Goal: Task Accomplishment & Management: Use online tool/utility

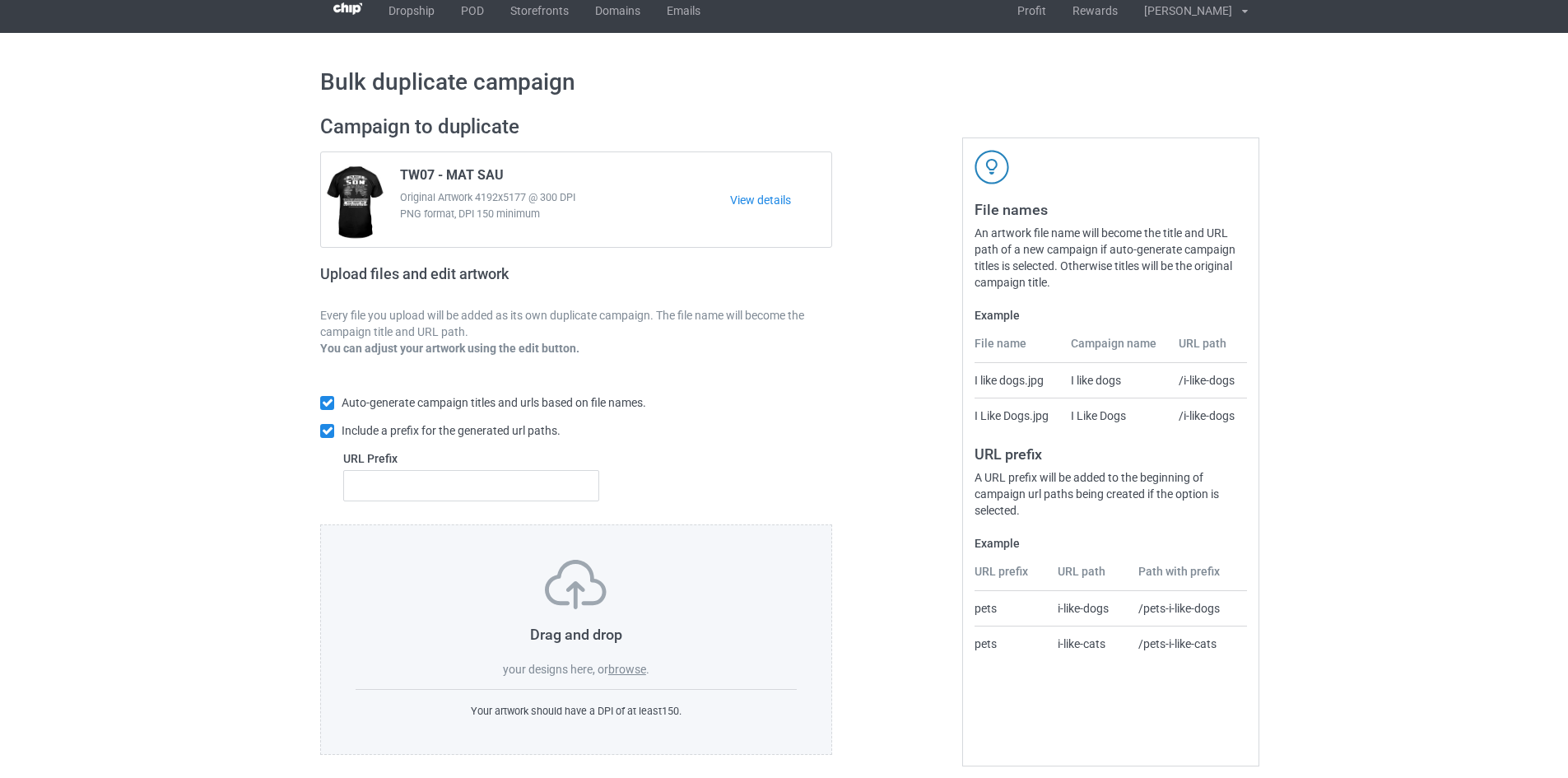
scroll to position [25, 0]
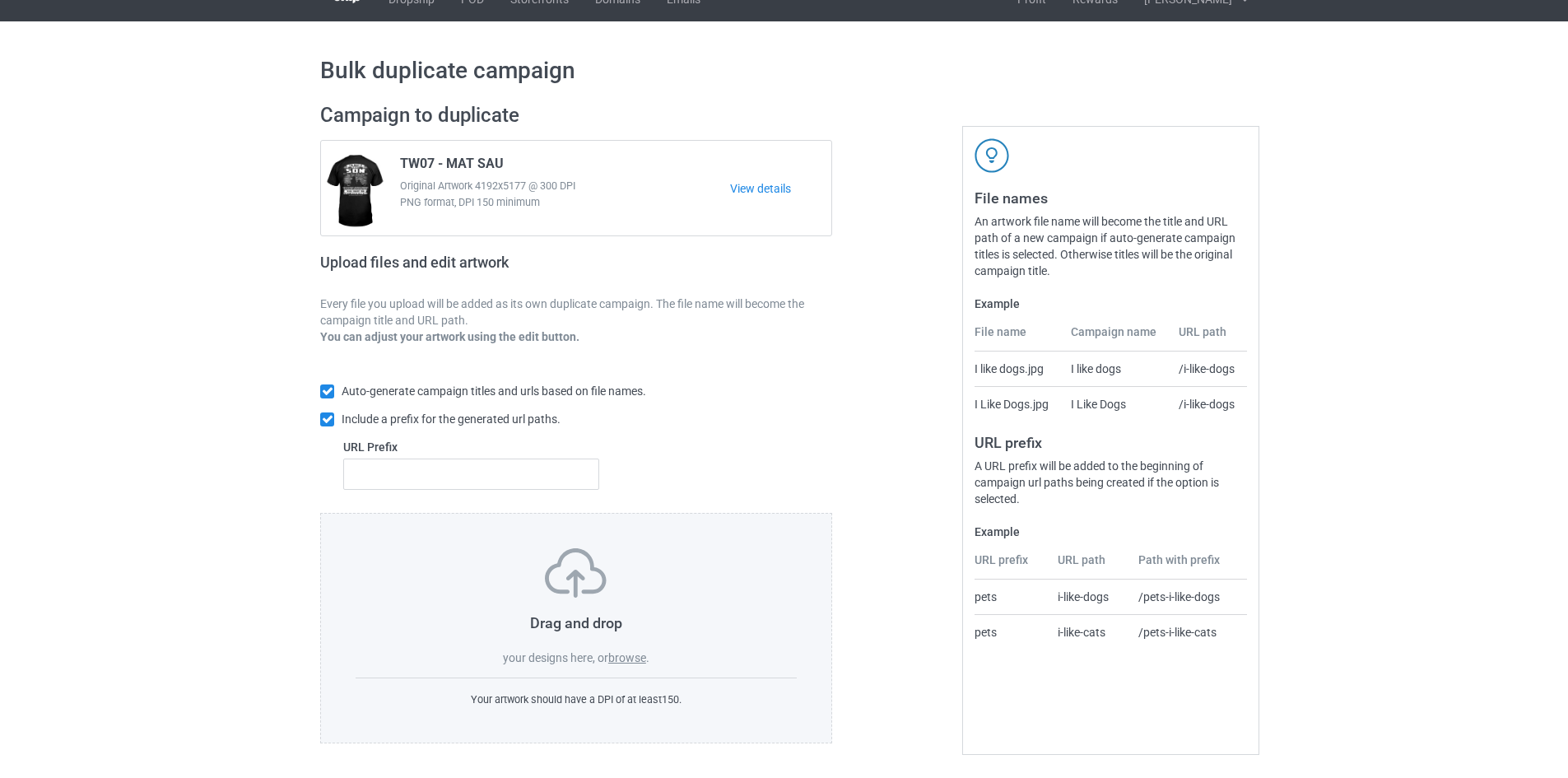
click at [622, 665] on div "Drag and drop your designs here, or browse ." at bounding box center [576, 606] width 441 height 117
click at [623, 661] on label "browse" at bounding box center [627, 657] width 38 height 13
click at [0, 0] on input "browse" at bounding box center [0, 0] width 0 height 0
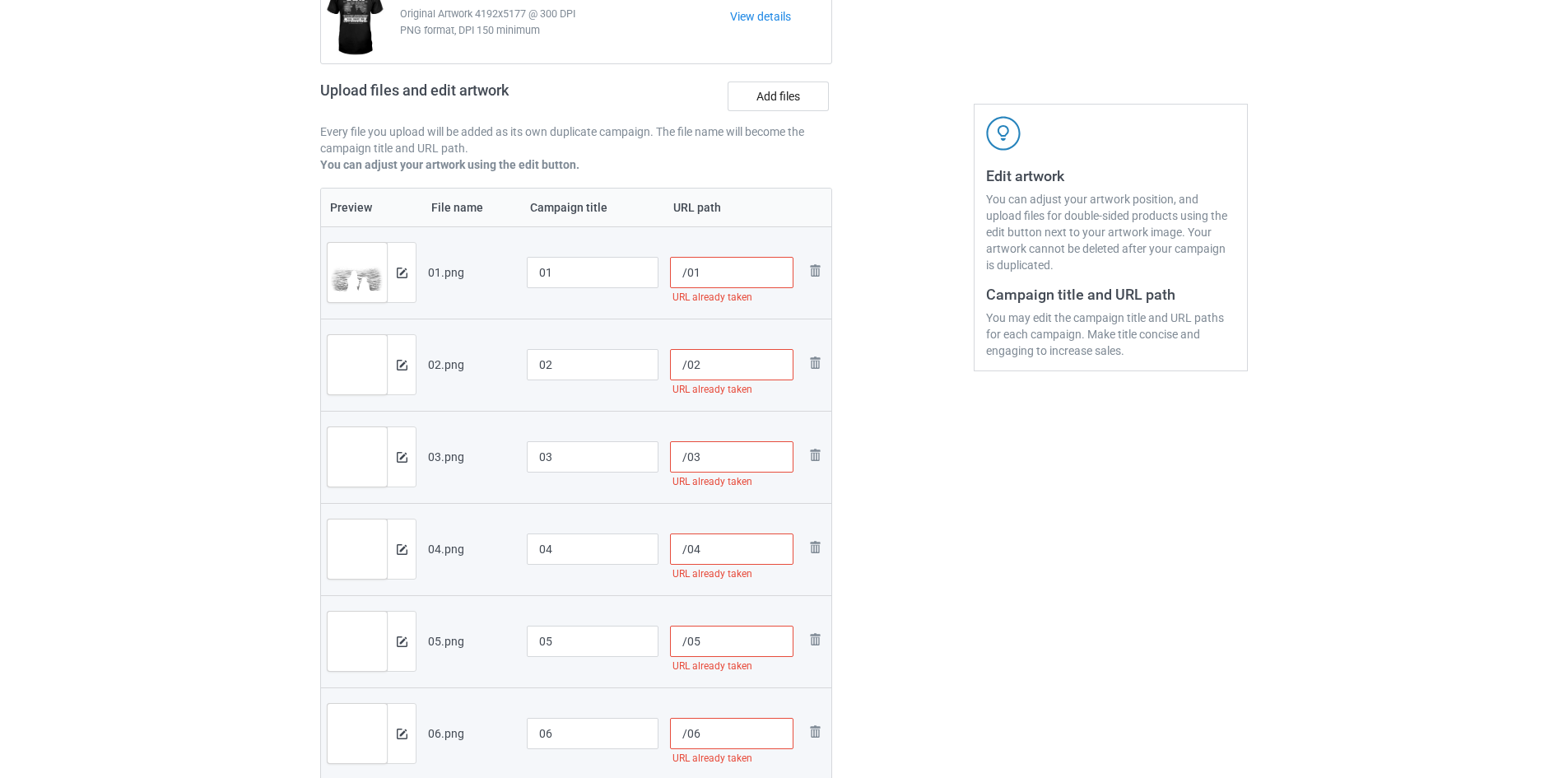
scroll to position [353, 0]
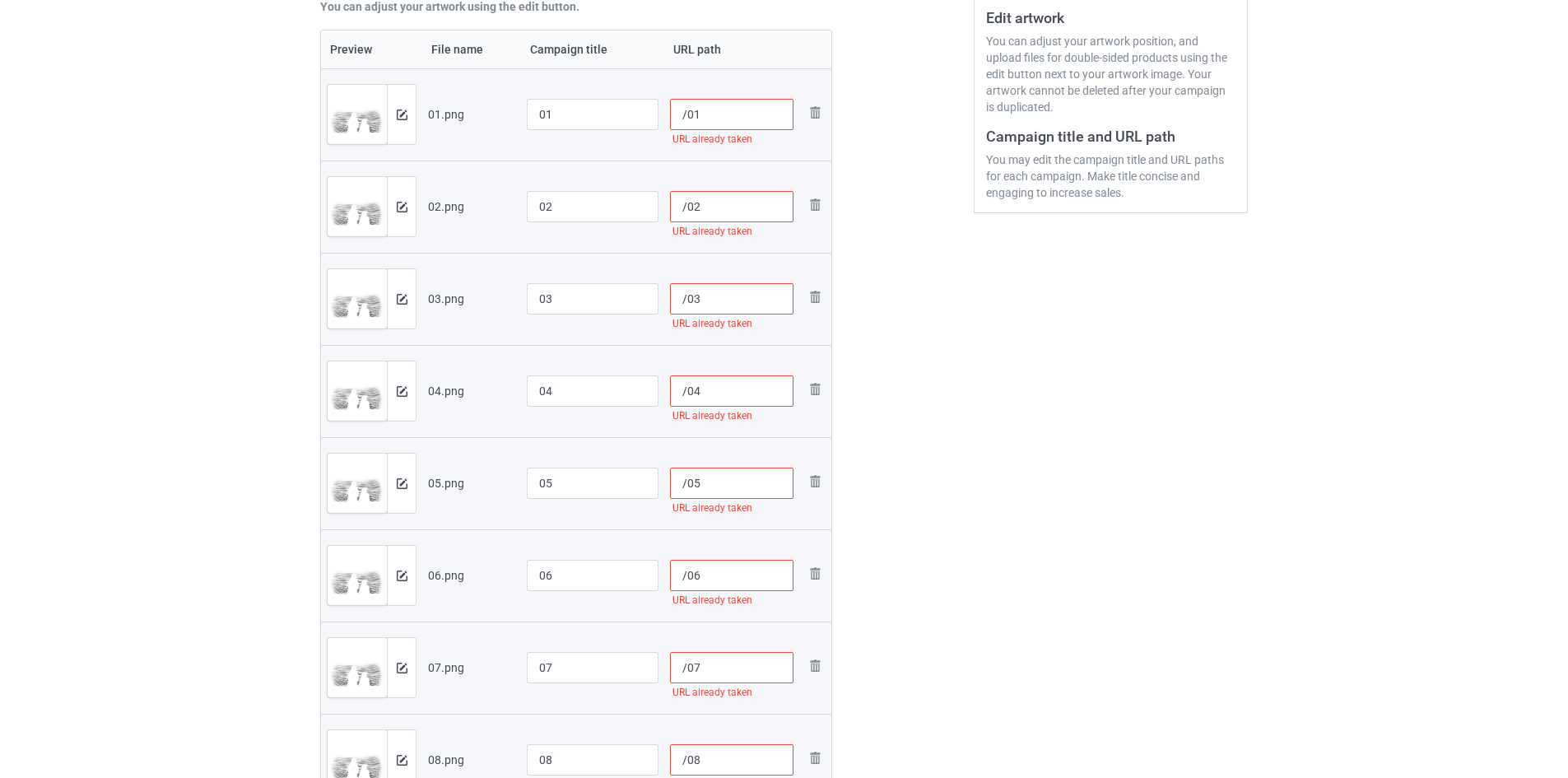
click at [686, 117] on input "/01" at bounding box center [733, 115] width 124 height 32
type input "/ll01"
click at [685, 210] on input "/02" at bounding box center [733, 206] width 124 height 32
type input "/ll02"
click at [687, 294] on input "/03" at bounding box center [733, 299] width 124 height 32
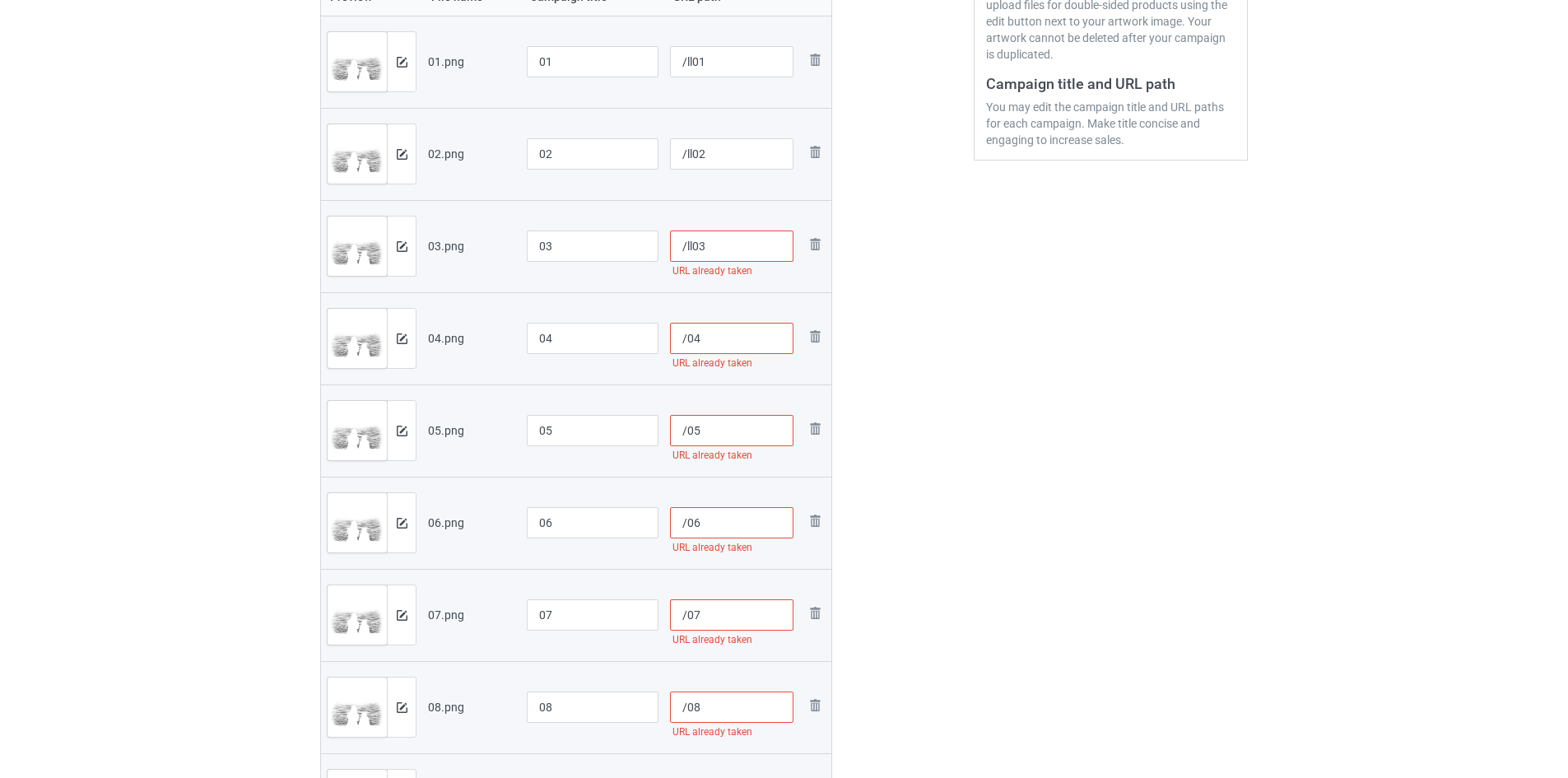
scroll to position [436, 0]
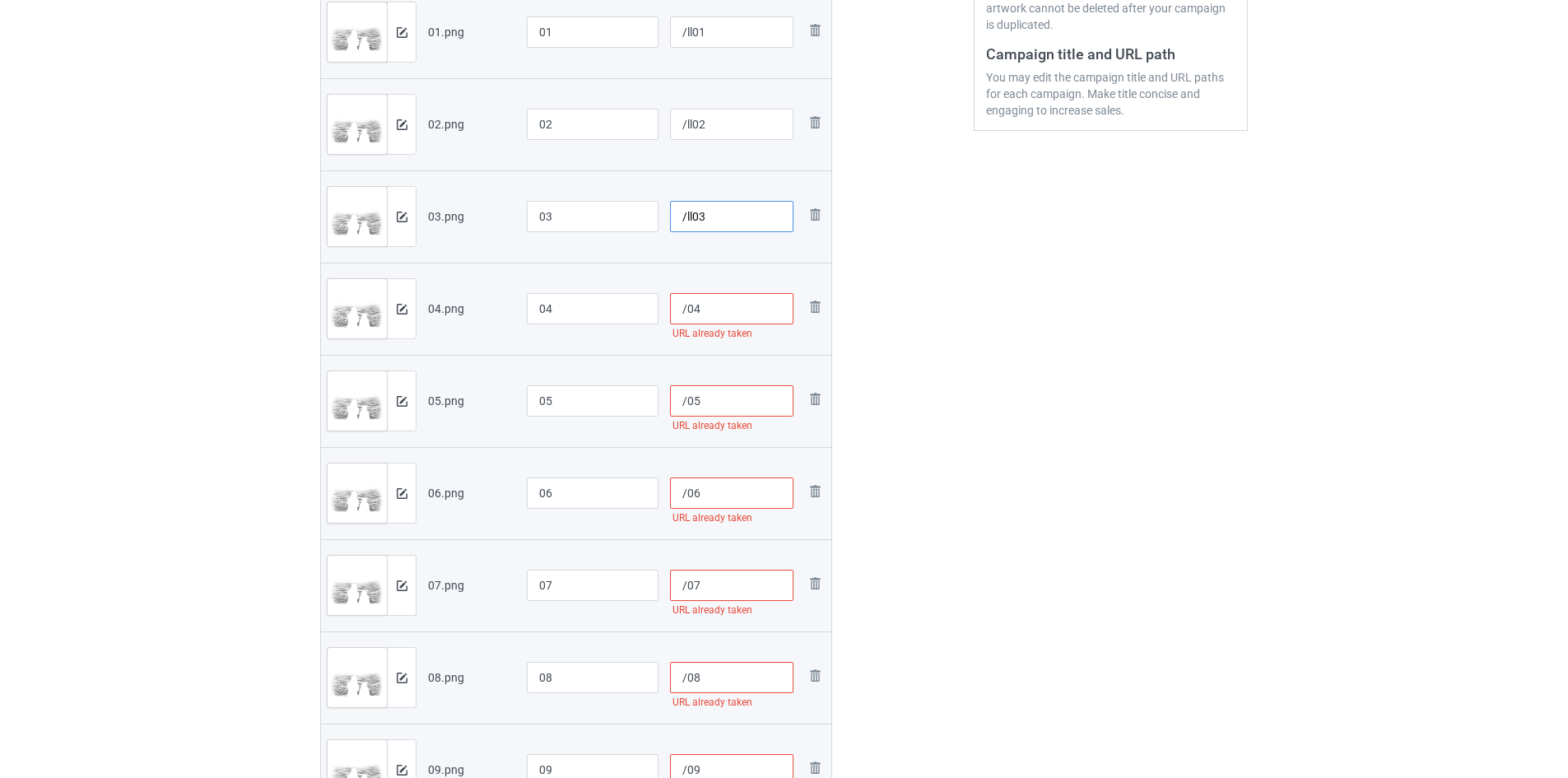
type input "/ll03"
click at [685, 319] on input "/04" at bounding box center [733, 309] width 124 height 32
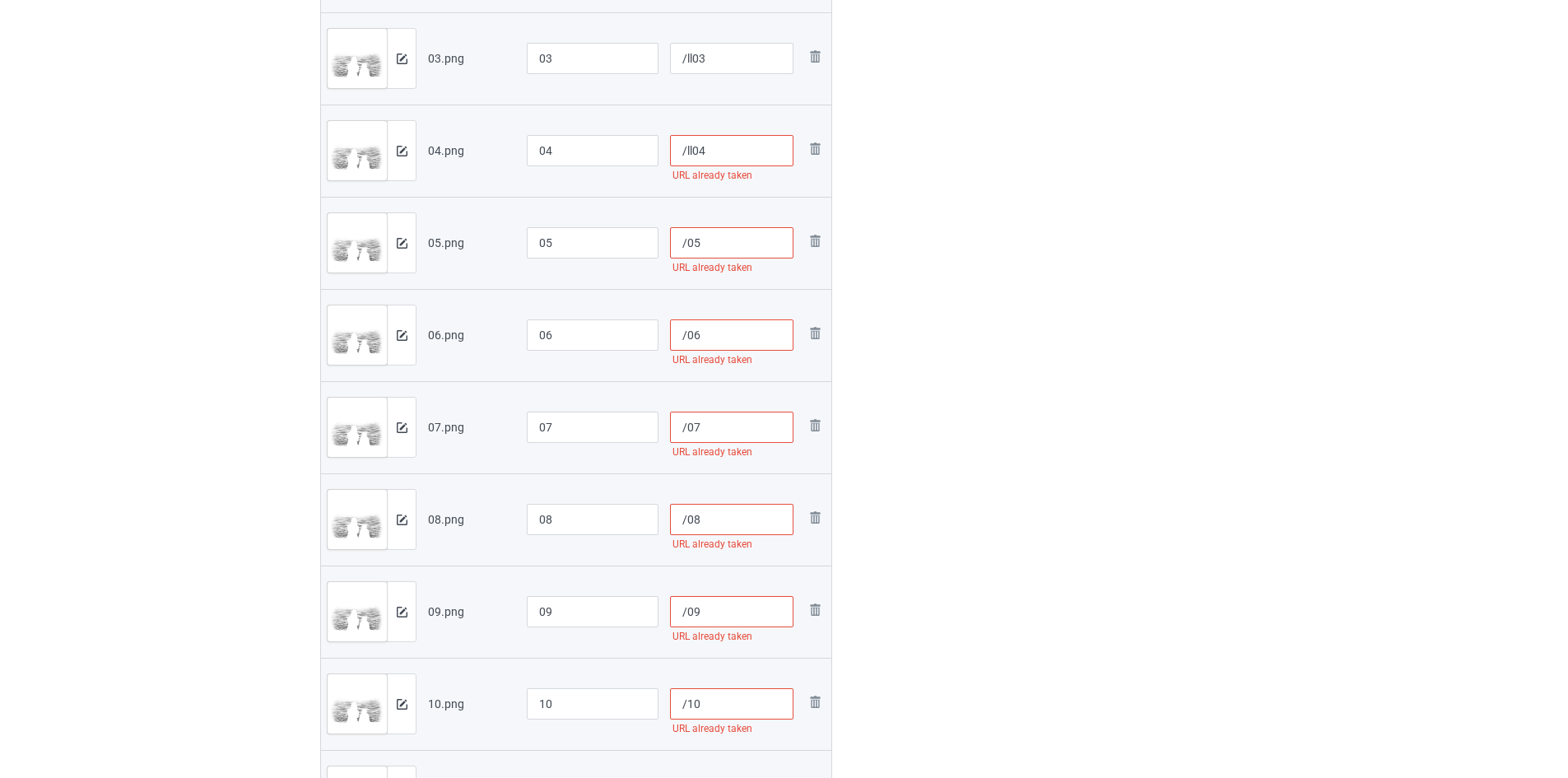
scroll to position [601, 0]
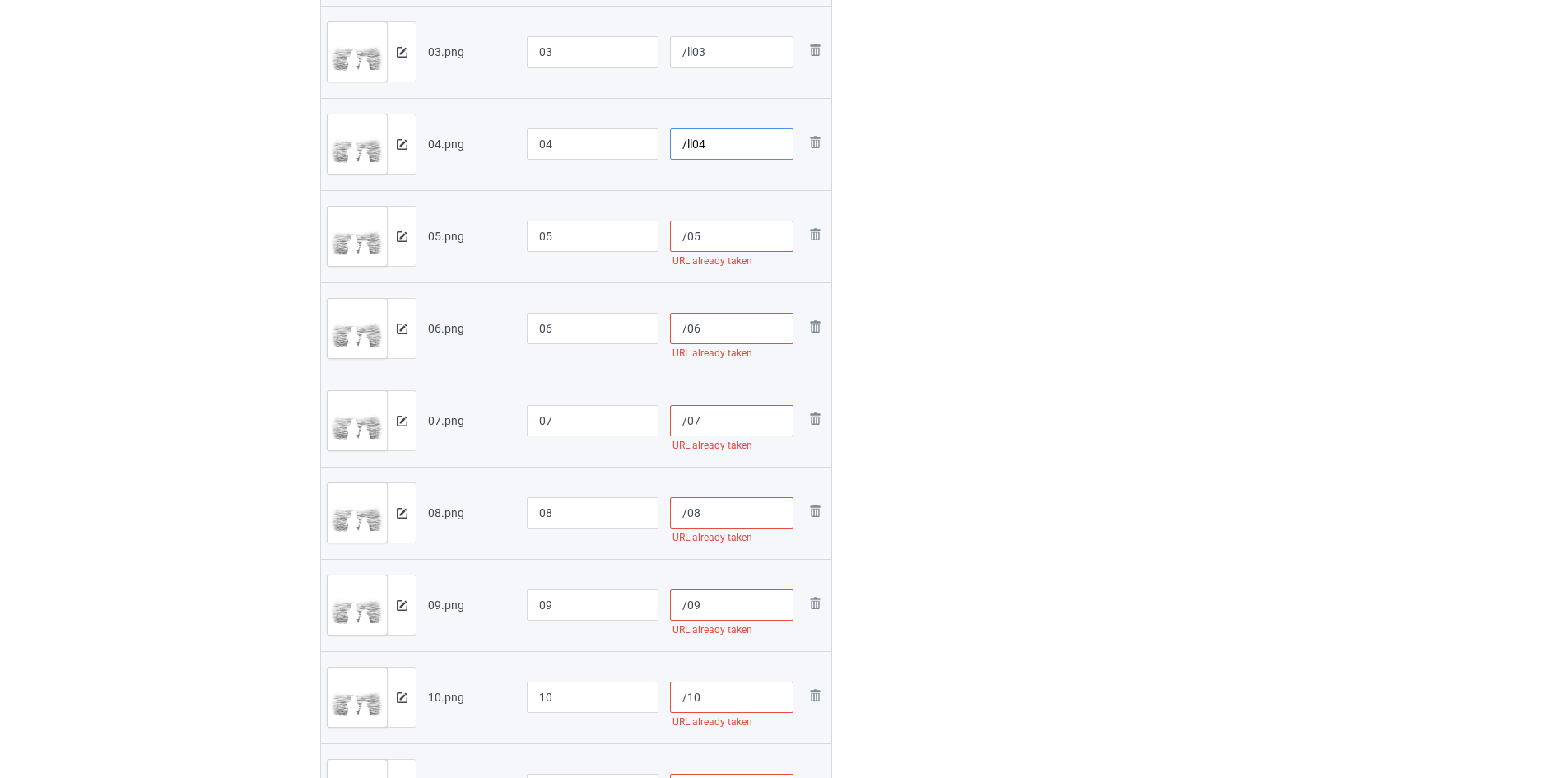
type input "/ll04"
click at [688, 239] on input "/05" at bounding box center [733, 236] width 124 height 32
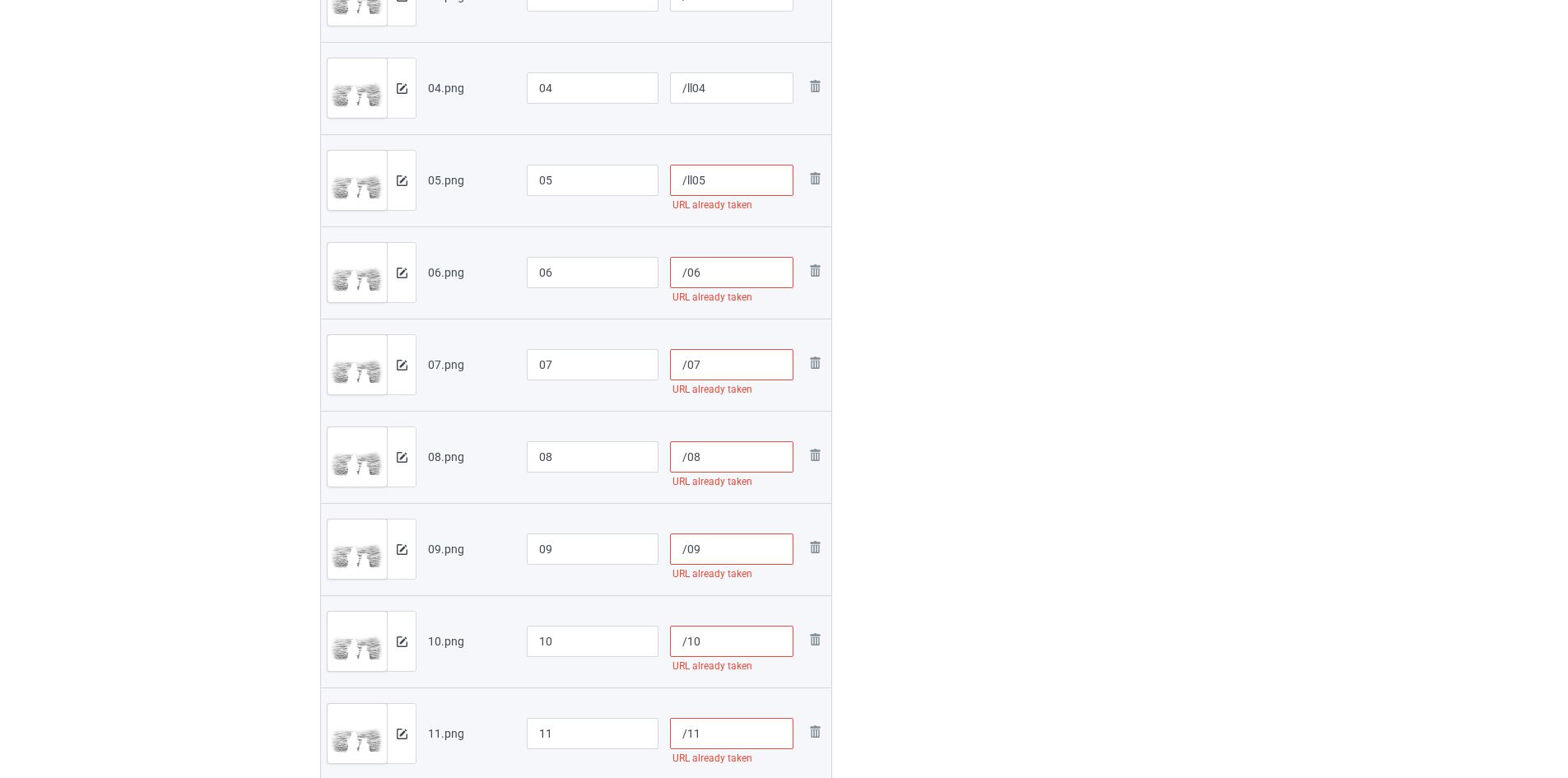
scroll to position [683, 0]
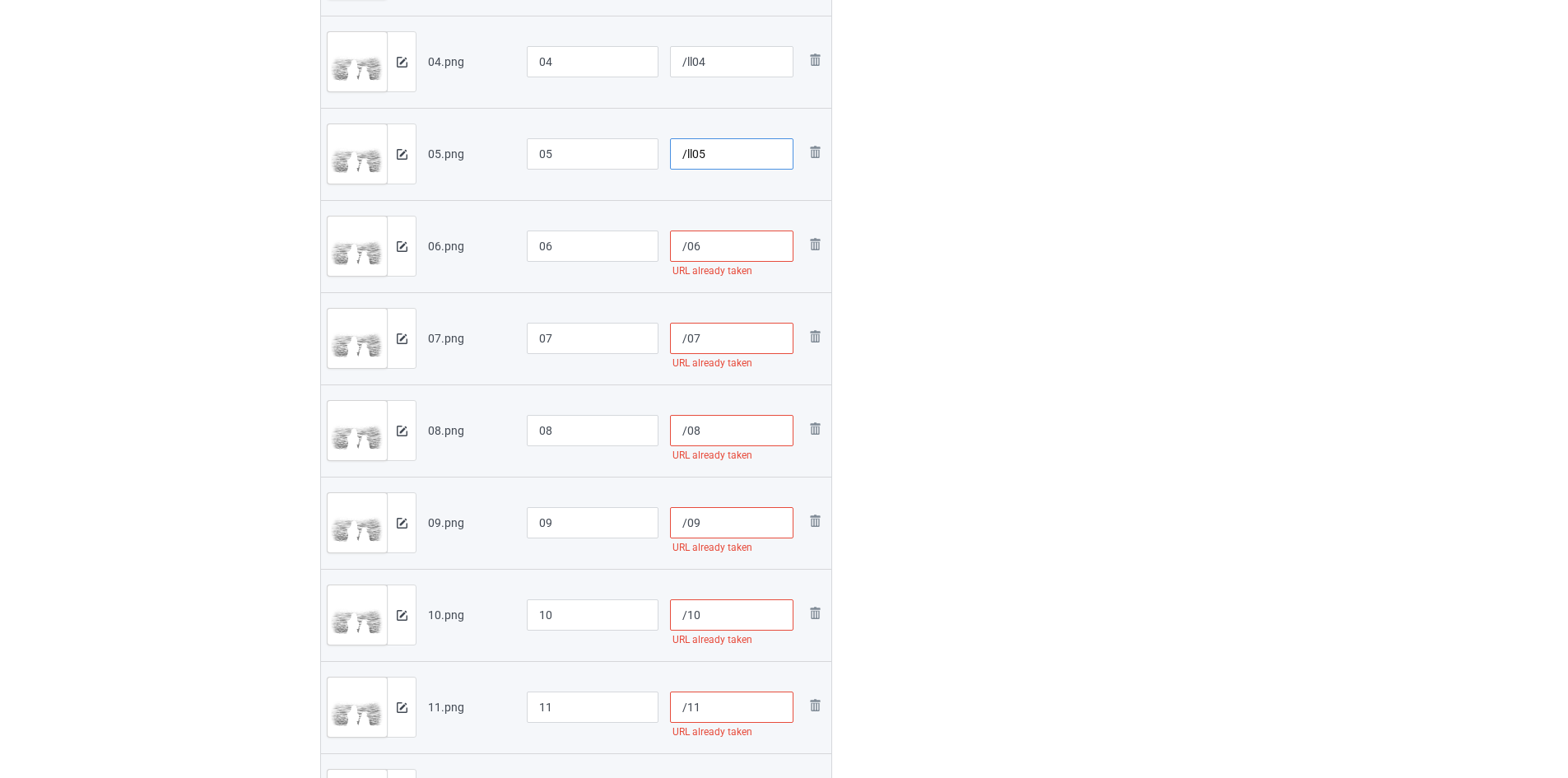
type input "/ll05"
click at [687, 250] on input "/06" at bounding box center [733, 246] width 124 height 32
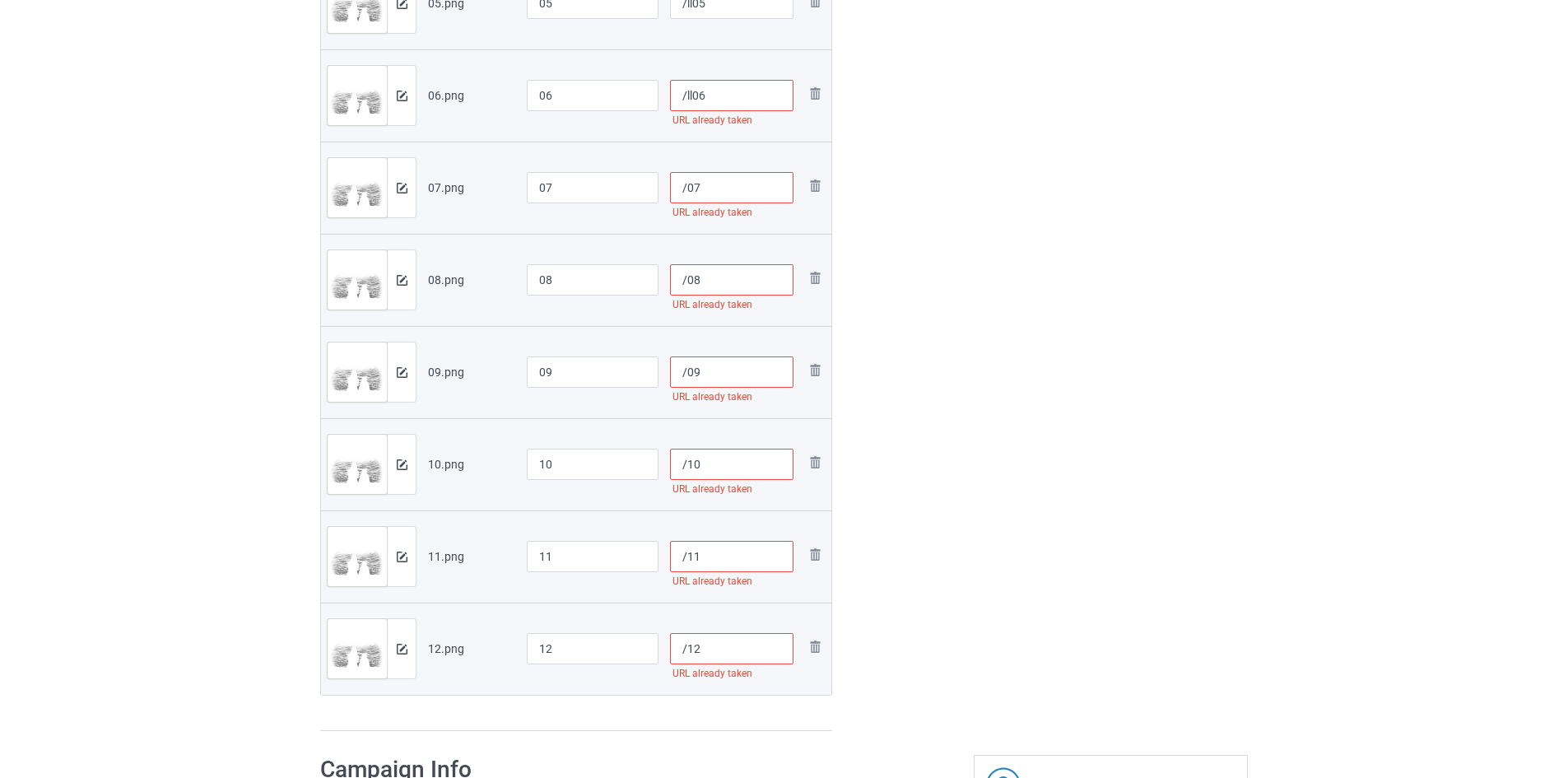
scroll to position [848, 0]
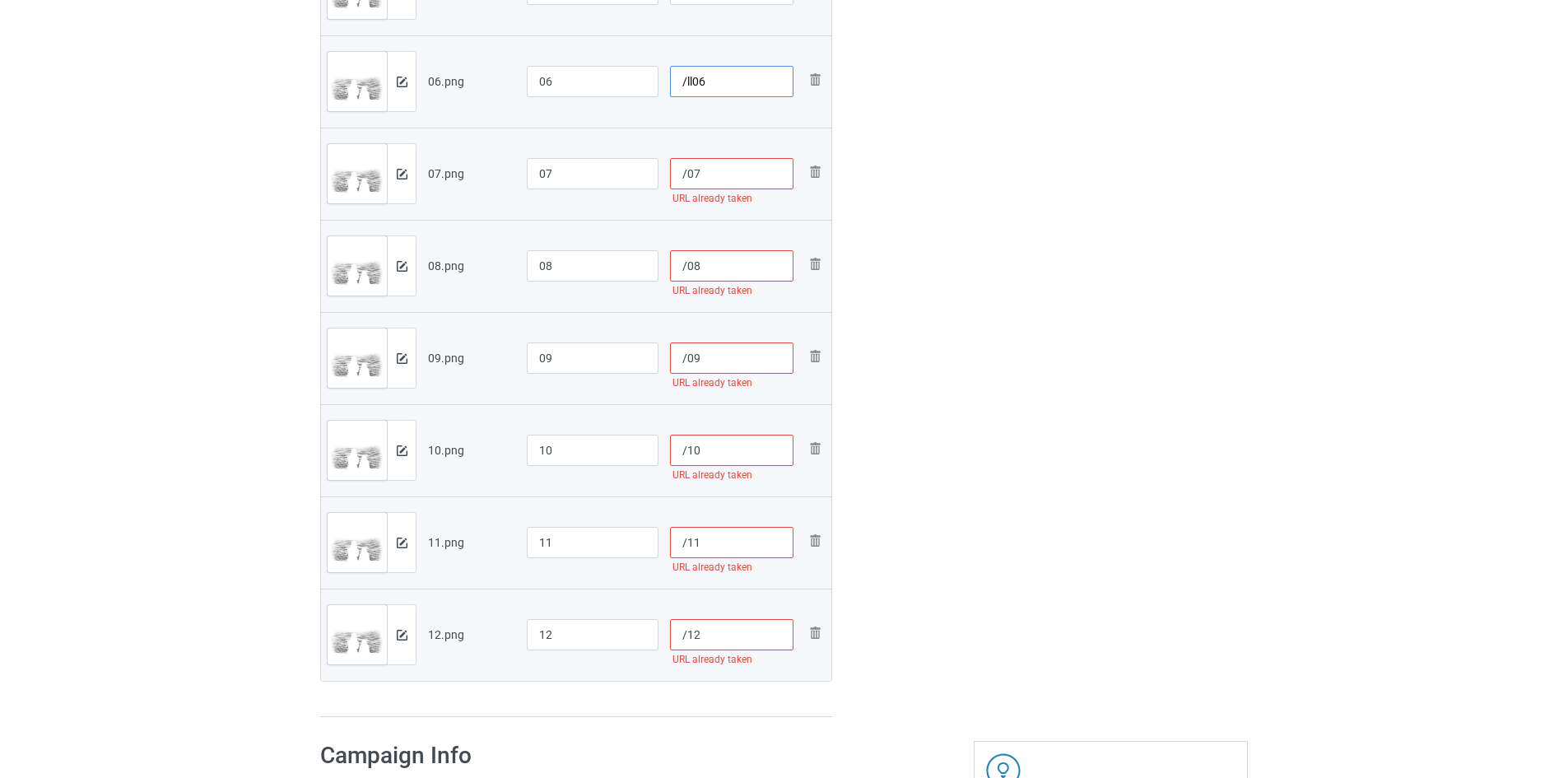
type input "/ll06"
click at [687, 175] on input "/07" at bounding box center [733, 174] width 124 height 32
type input "/ll07"
click at [683, 270] on input "/08" at bounding box center [733, 266] width 124 height 32
click at [688, 270] on input "/08" at bounding box center [733, 266] width 124 height 32
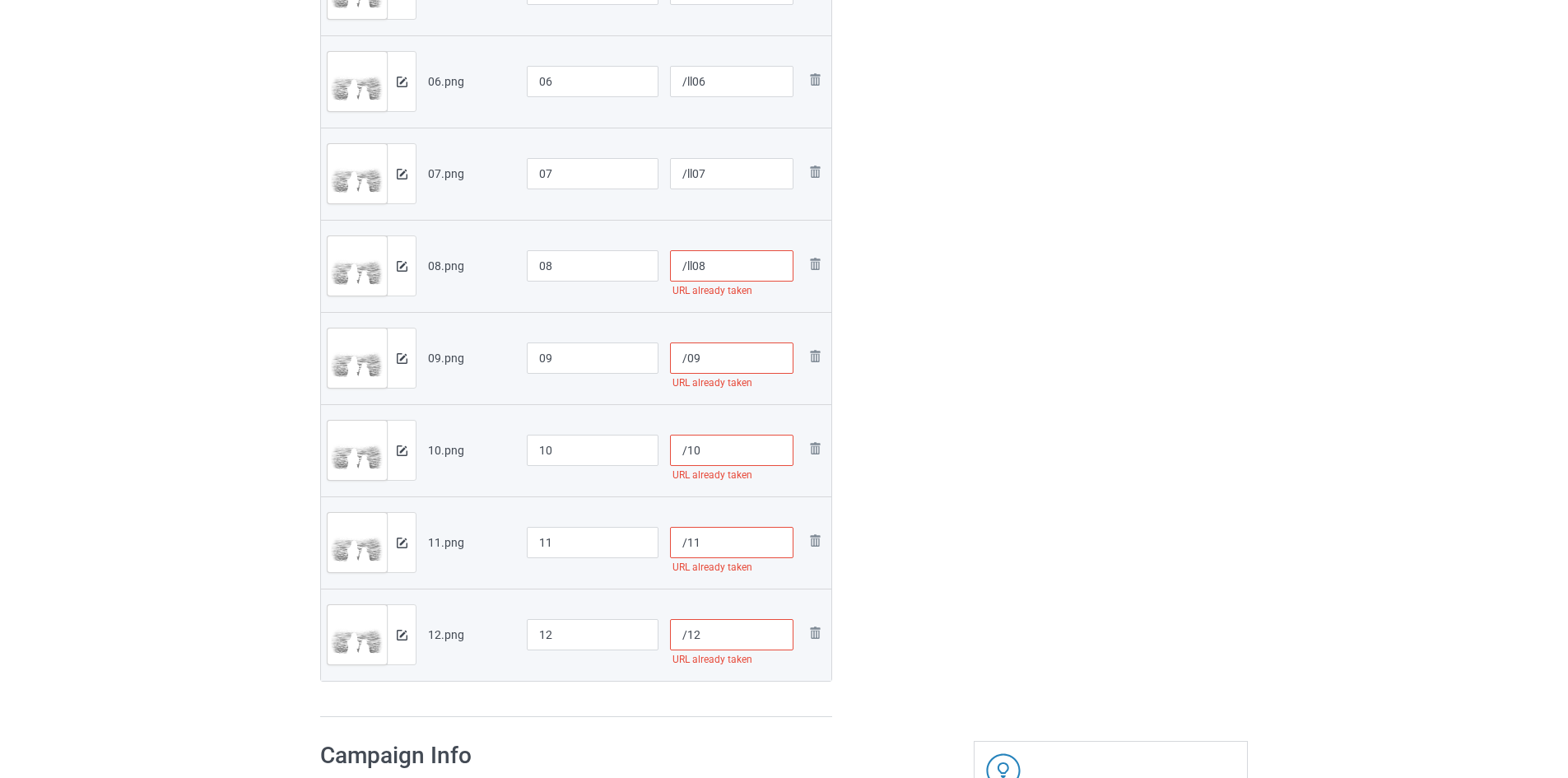
type input "/ll08"
click at [690, 358] on input "/09" at bounding box center [733, 358] width 124 height 32
click at [686, 358] on input "/09" at bounding box center [733, 358] width 124 height 32
type input "/ll09"
click at [685, 447] on input "/10" at bounding box center [733, 450] width 124 height 32
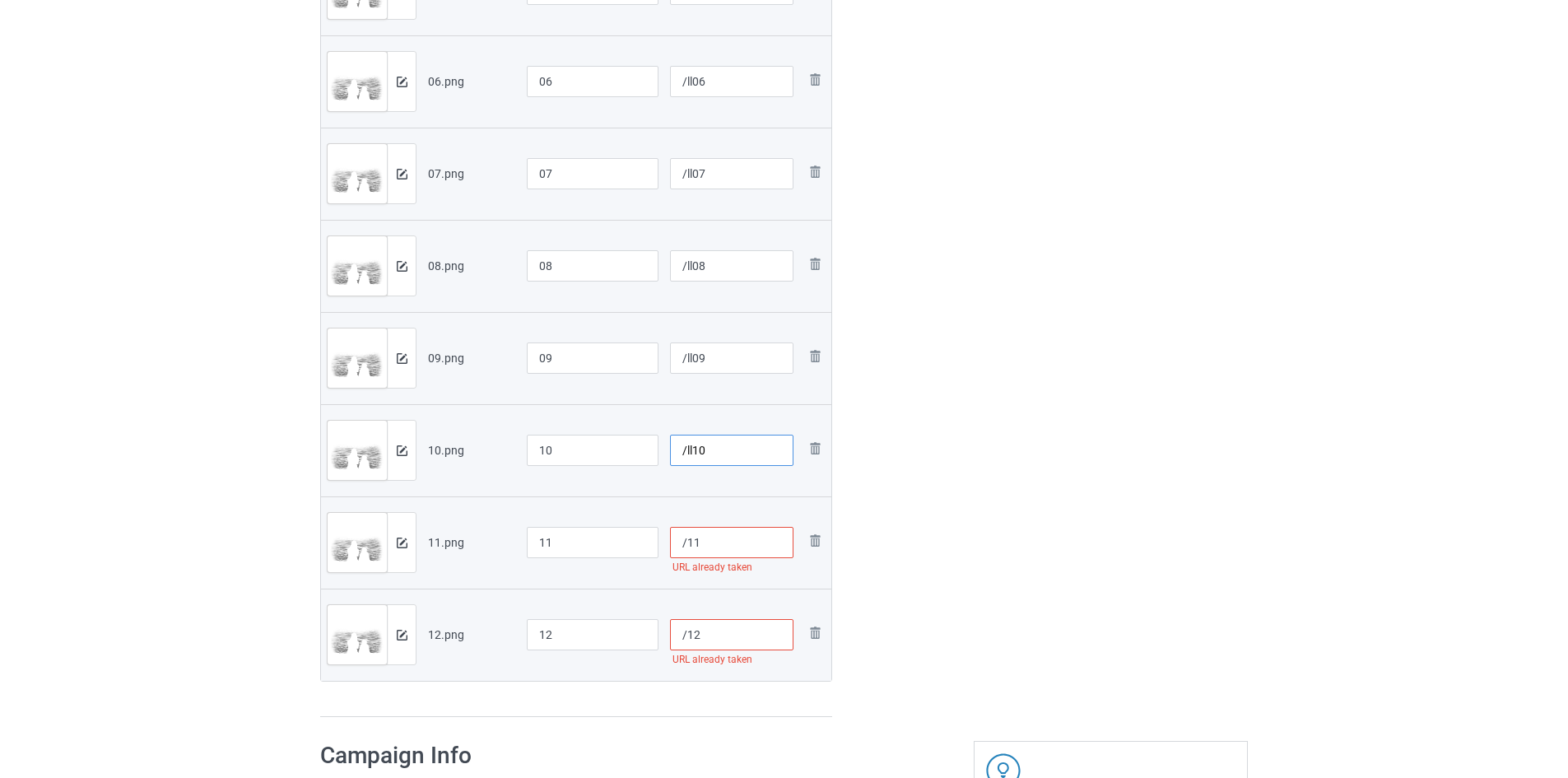
type input "/ll10"
click at [687, 547] on input "/11" at bounding box center [733, 543] width 124 height 32
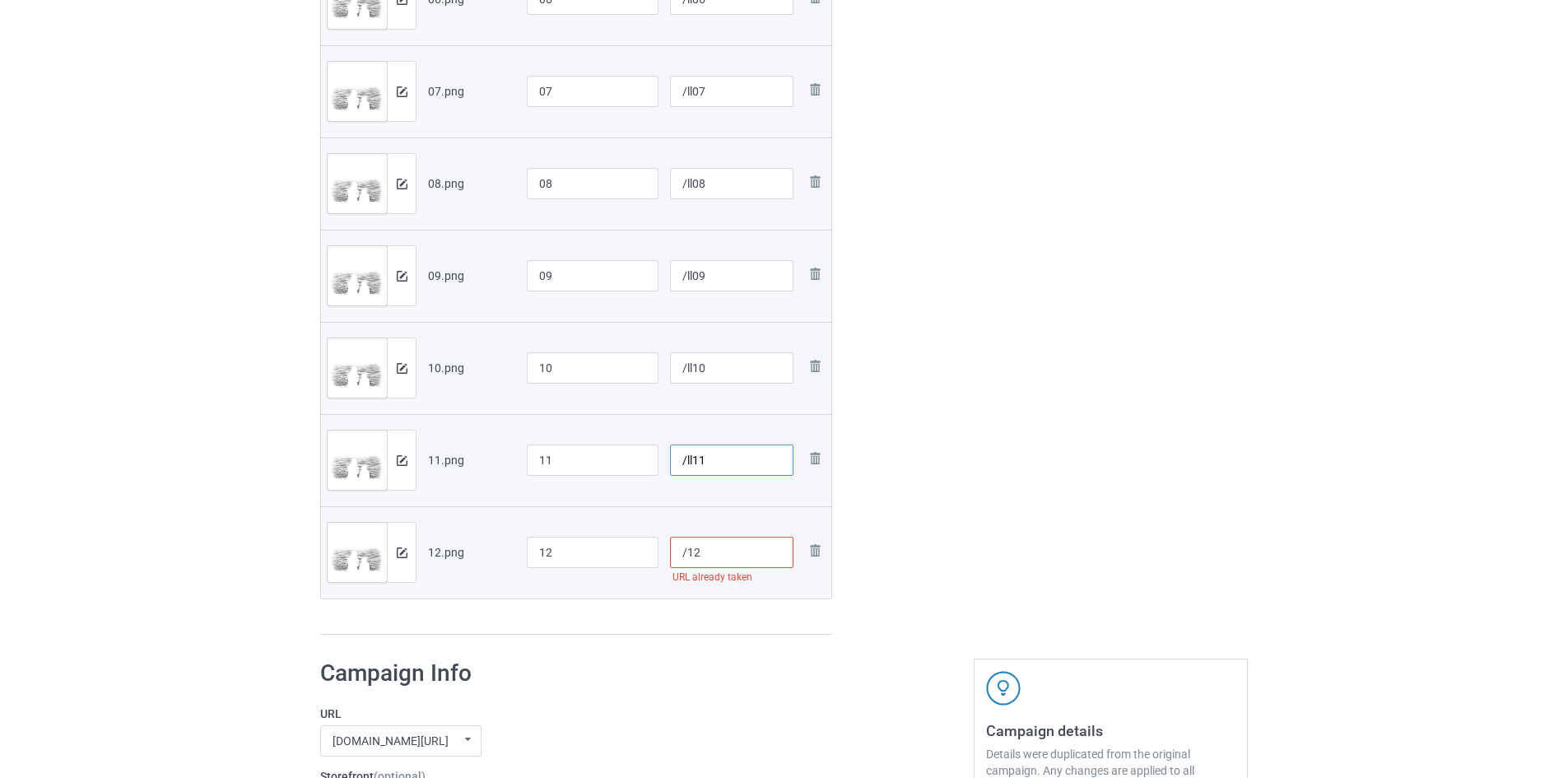
type input "/ll11"
click at [687, 557] on input "/12" at bounding box center [733, 553] width 124 height 32
type input "/ll12"
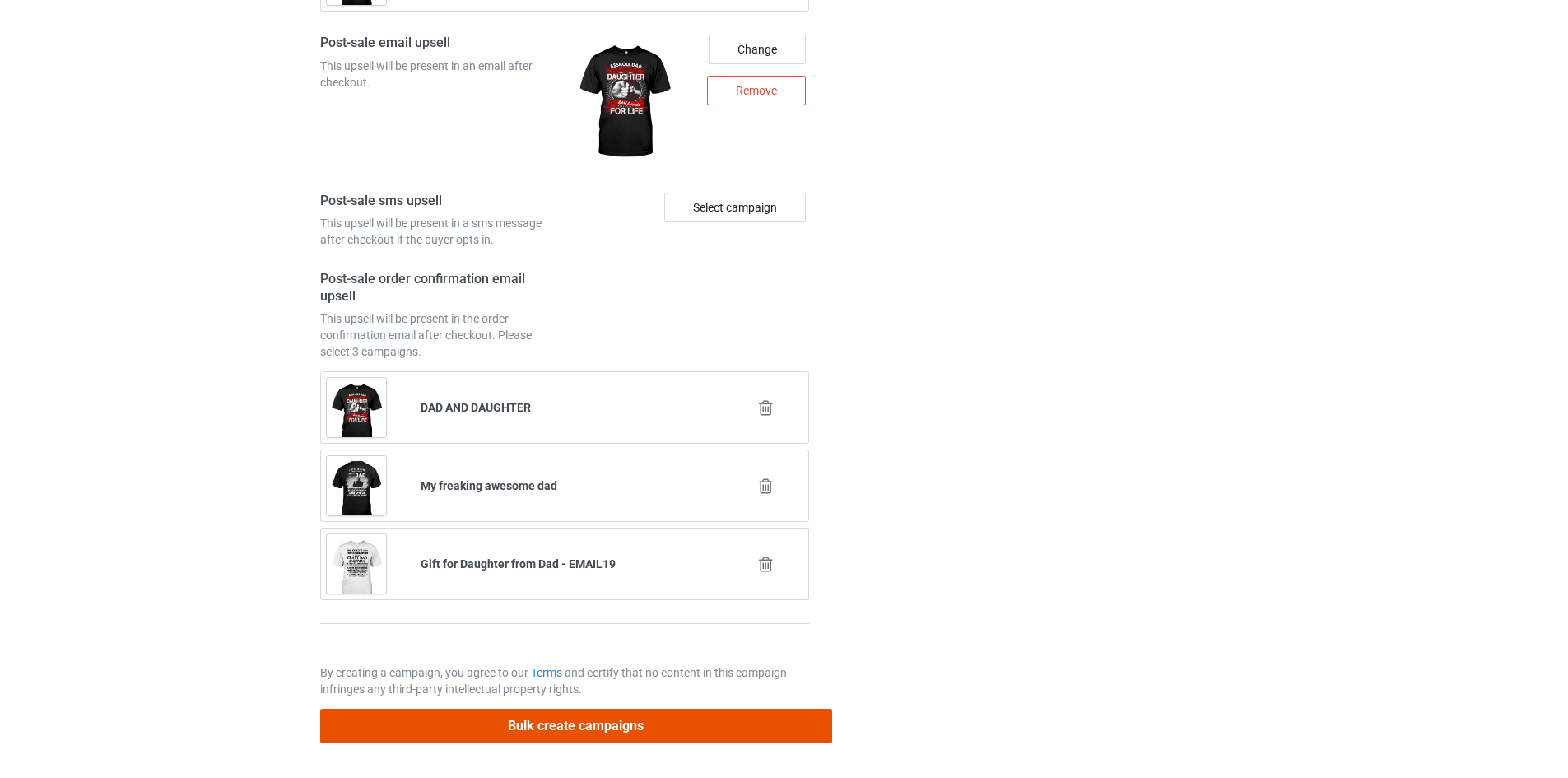
click at [523, 730] on button "Bulk create campaigns" at bounding box center [576, 726] width 512 height 34
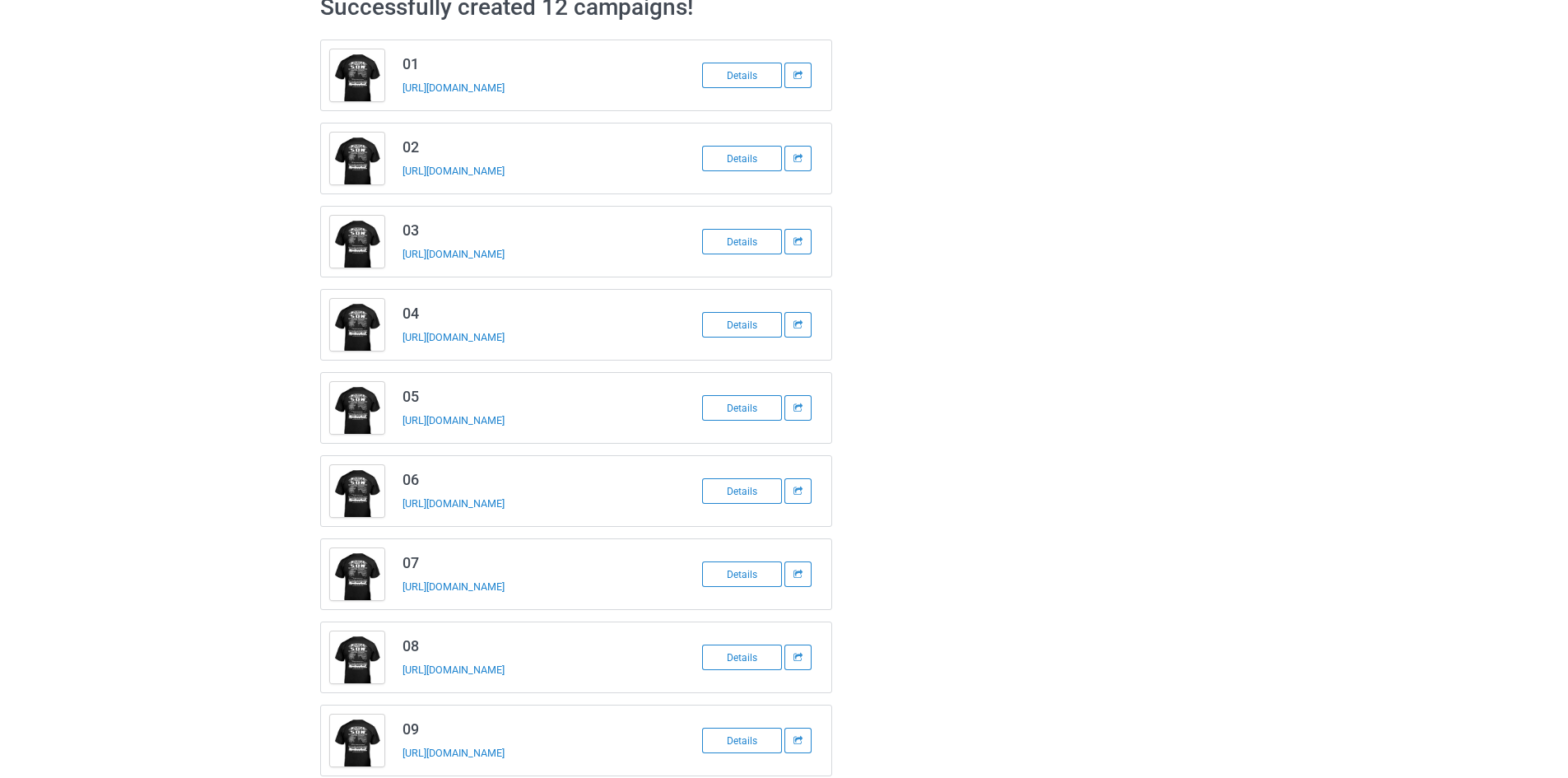
scroll to position [165, 0]
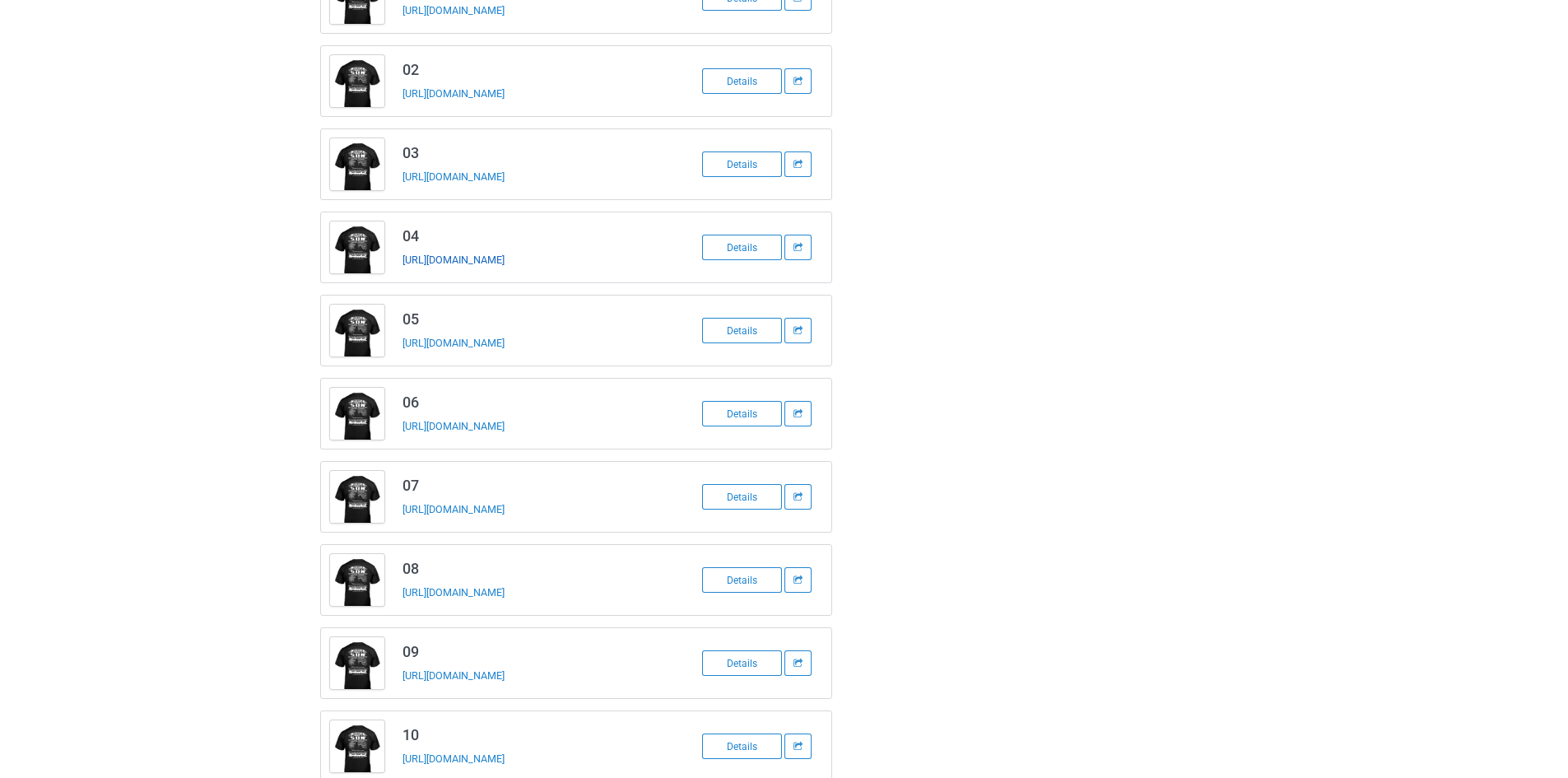
click at [458, 261] on link "[URL][DOMAIN_NAME]" at bounding box center [453, 260] width 102 height 13
click at [467, 428] on link "[URL][DOMAIN_NAME]" at bounding box center [453, 426] width 102 height 13
